Goal: Entertainment & Leisure: Consume media (video, audio)

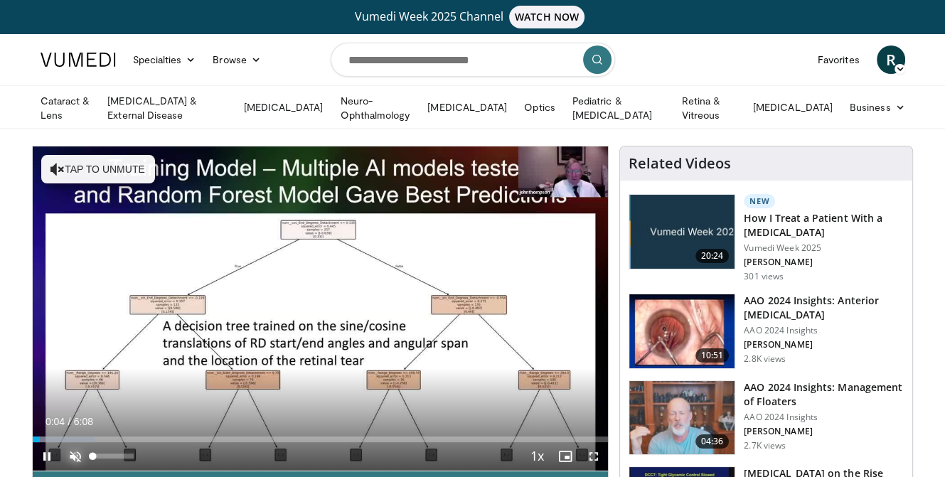
click at [72, 451] on span "Video Player" at bounding box center [75, 456] width 28 height 28
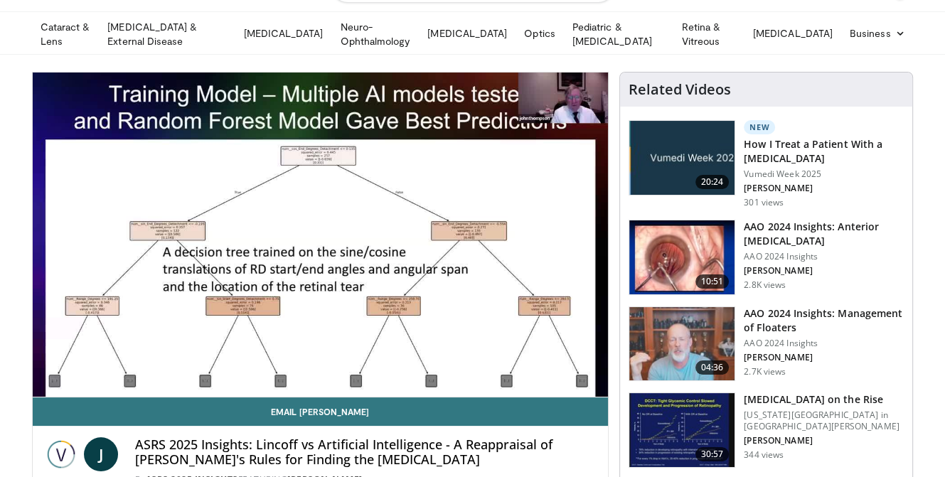
scroll to position [77, 0]
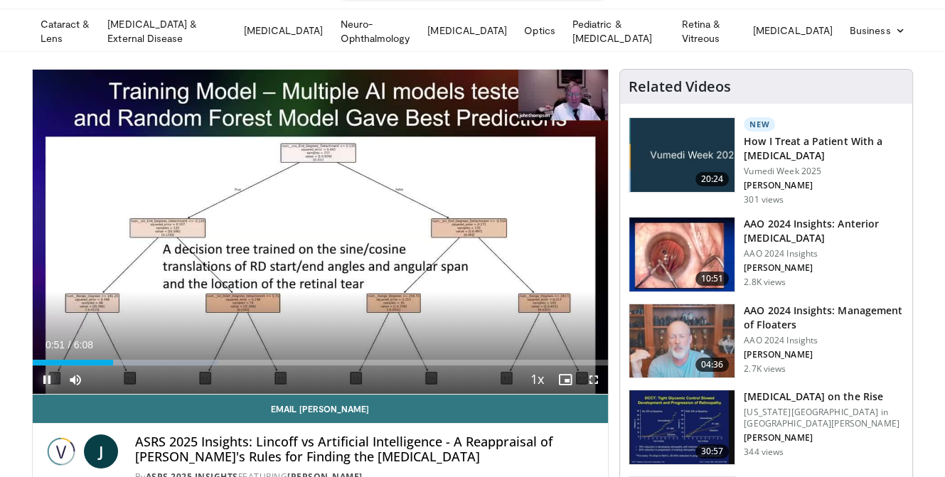
click at [43, 375] on span "Video Player" at bounding box center [47, 379] width 28 height 28
click at [45, 373] on span "Video Player" at bounding box center [47, 379] width 28 height 28
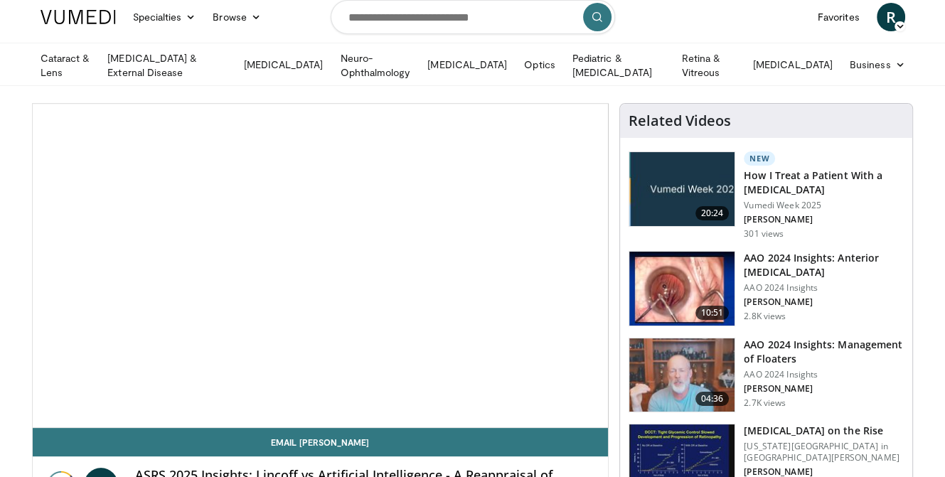
scroll to position [77, 0]
